Goal: Task Accomplishment & Management: Use online tool/utility

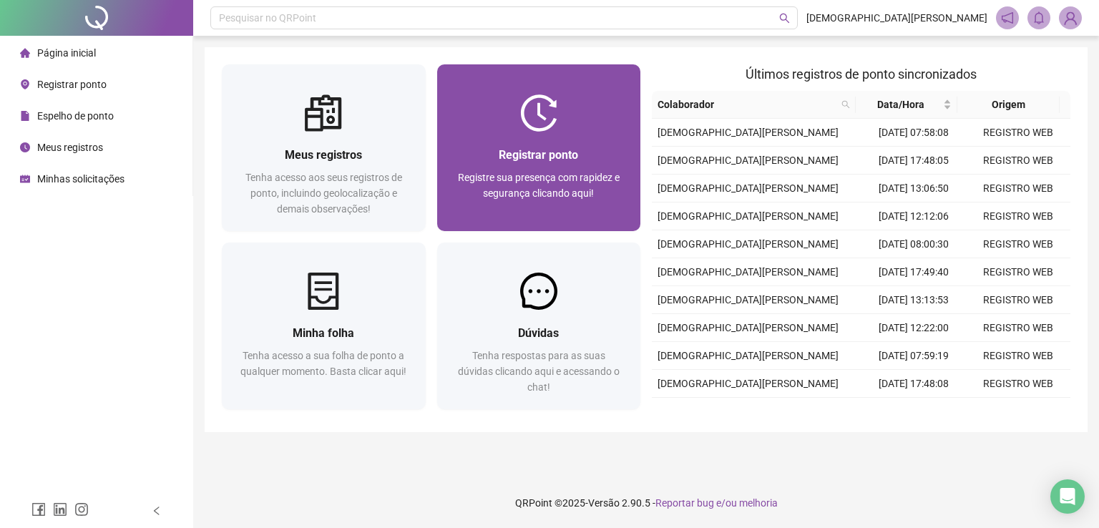
click at [542, 152] on span "Registrar ponto" at bounding box center [538, 155] width 79 height 14
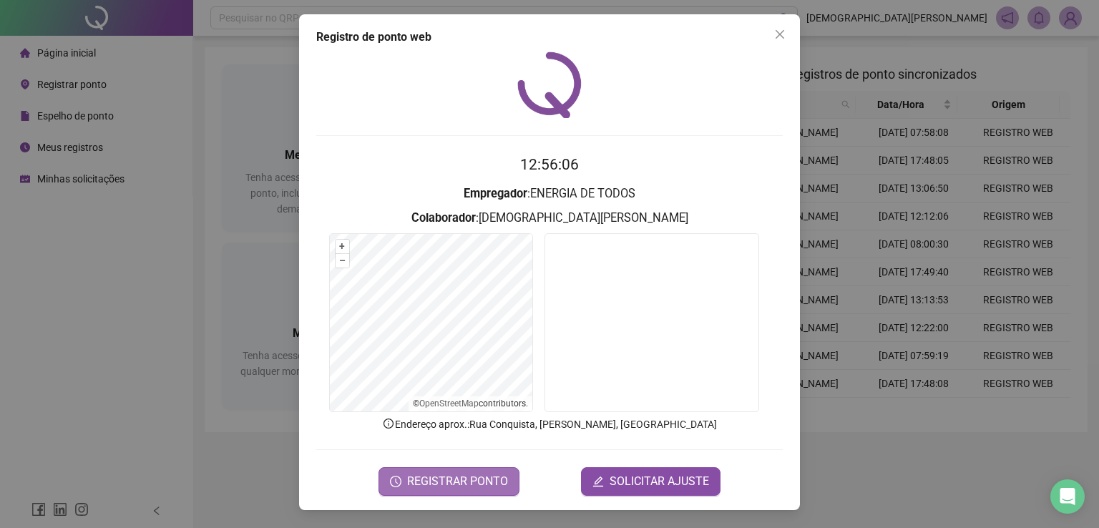
click at [435, 476] on span "REGISTRAR PONTO" at bounding box center [457, 481] width 101 height 17
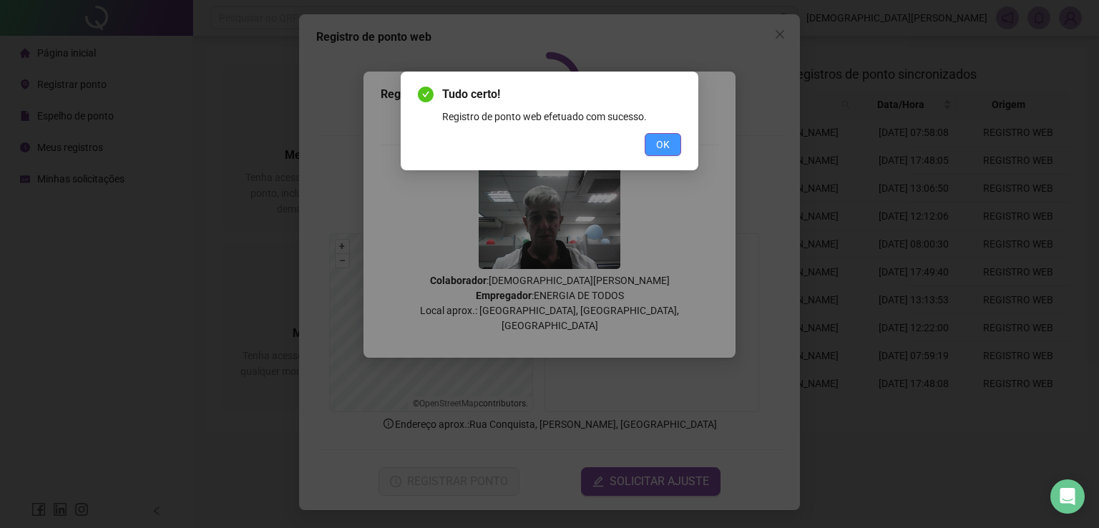
click at [655, 153] on button "OK" at bounding box center [662, 144] width 36 height 23
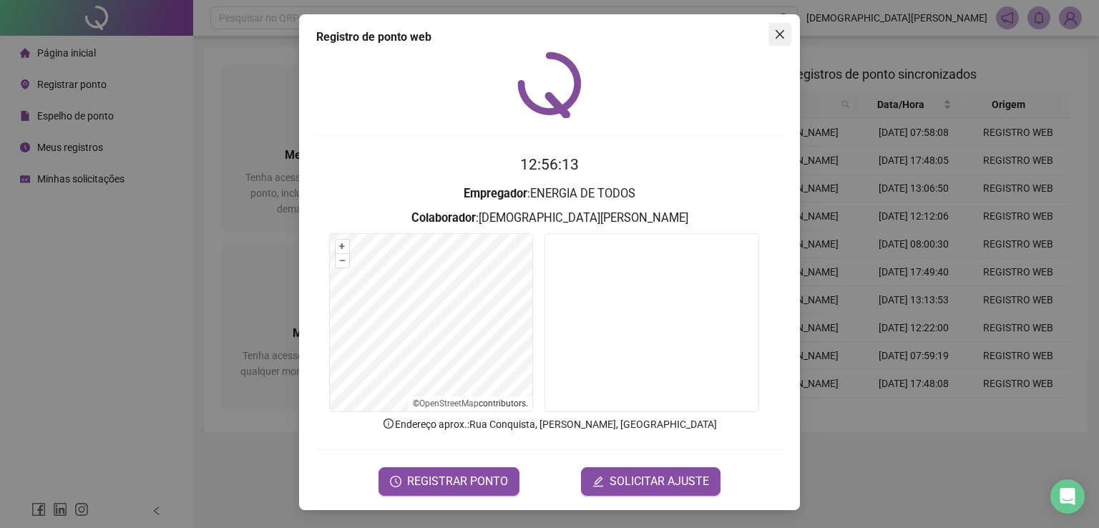
click at [783, 29] on icon "close" at bounding box center [779, 34] width 11 height 11
